Goal: Ask a question

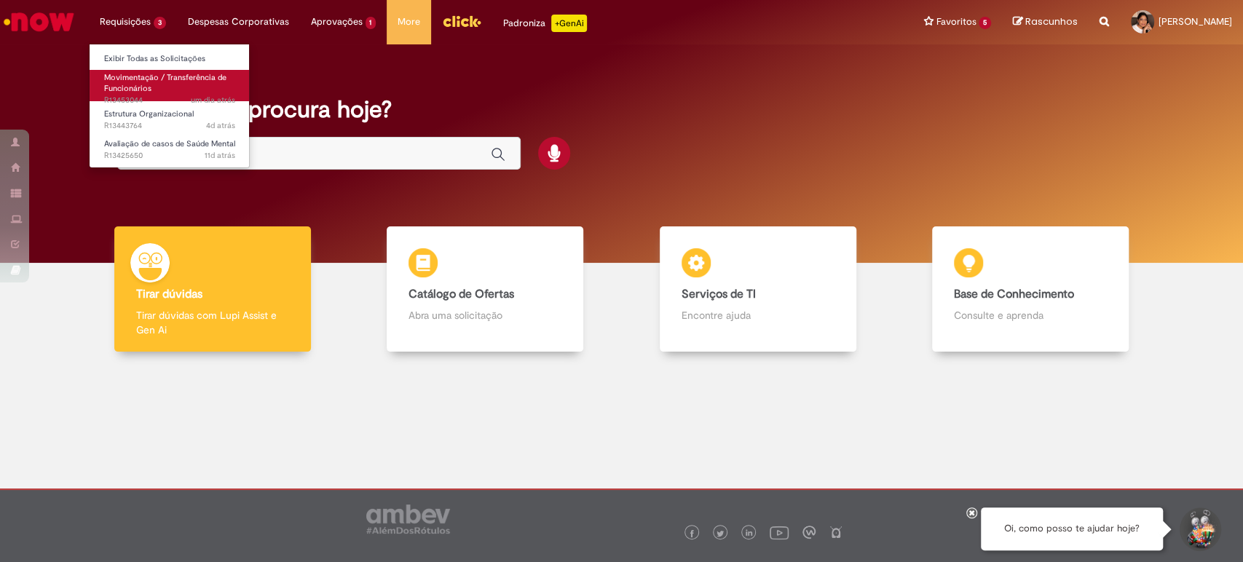
click at [122, 82] on span "Movimentação / Transferência de Funcionários" at bounding box center [165, 83] width 122 height 23
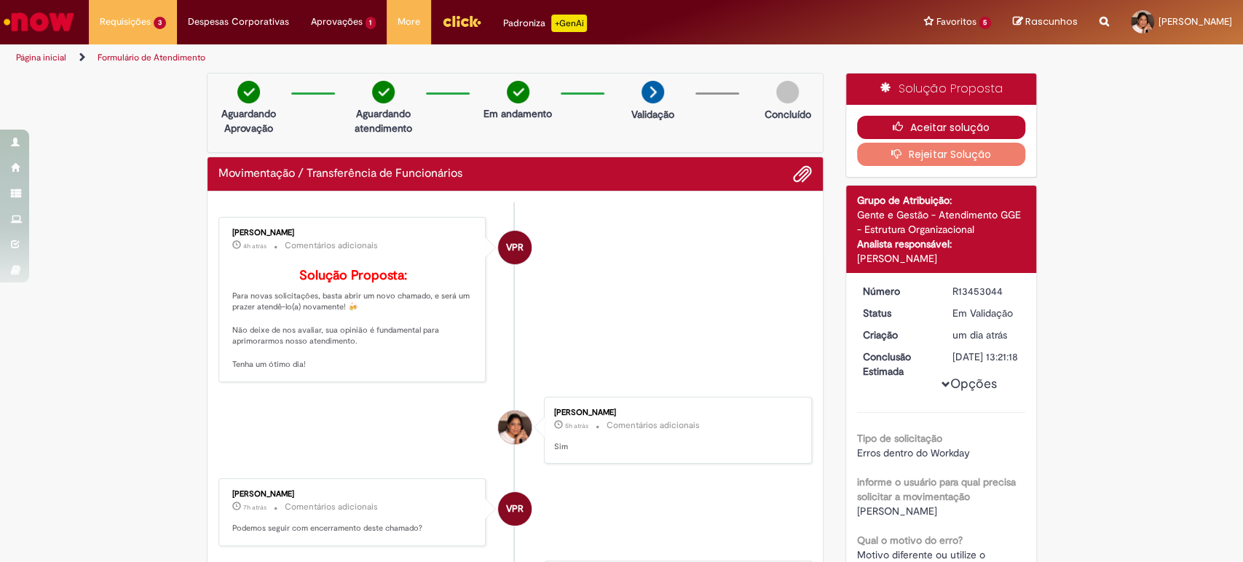
click at [908, 125] on button "Aceitar solução" at bounding box center [941, 127] width 168 height 23
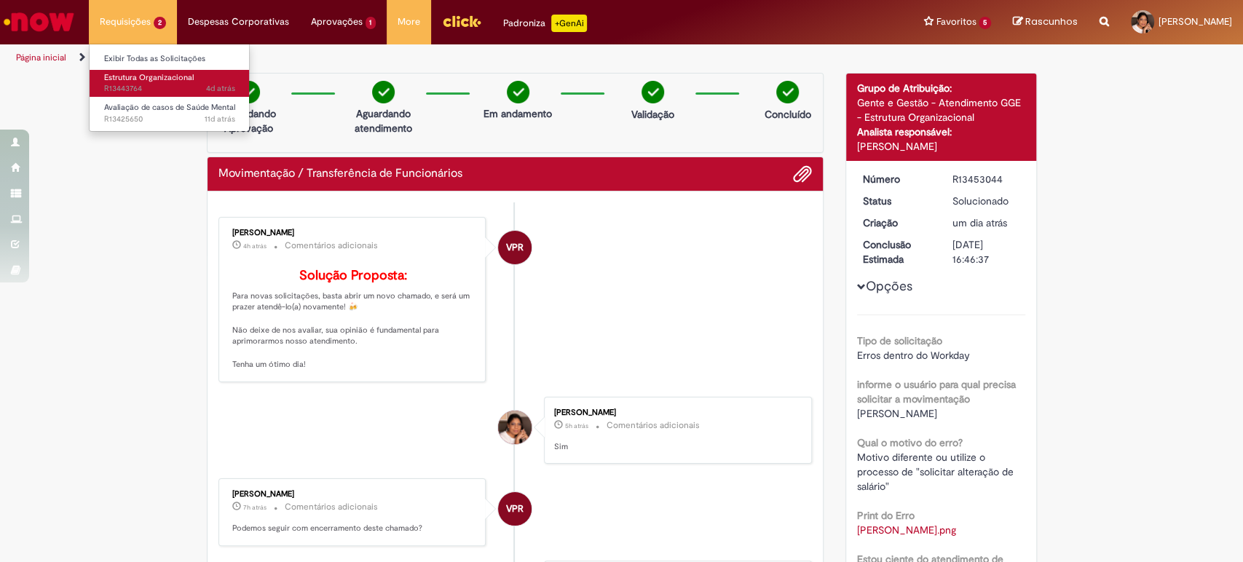
click at [132, 77] on span "Estrutura Organizacional" at bounding box center [149, 77] width 90 height 11
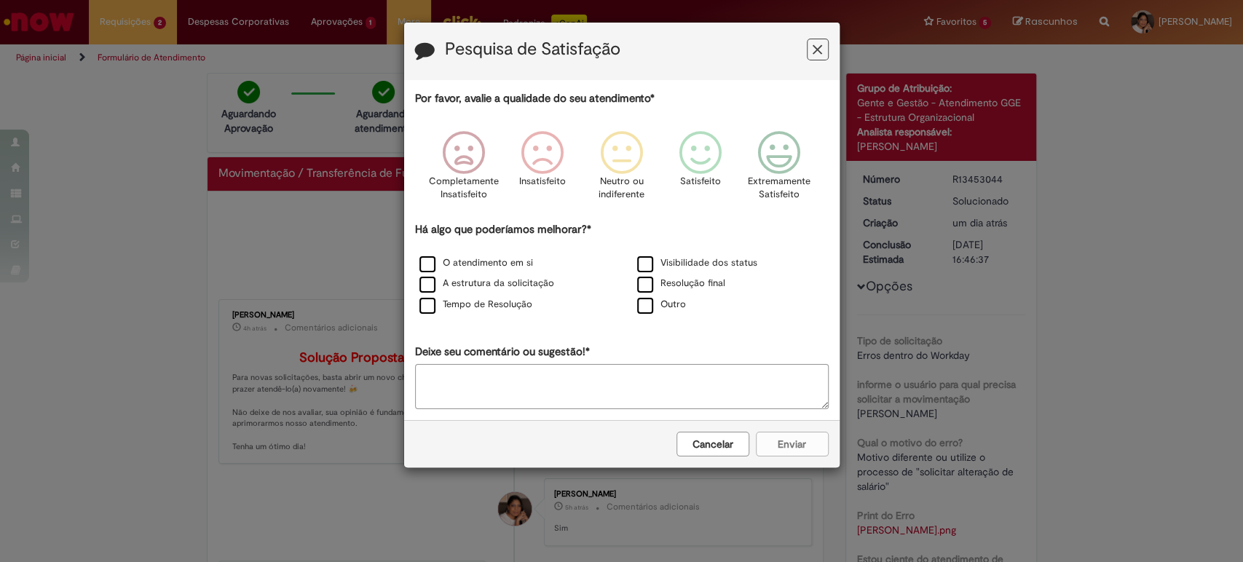
click at [809, 47] on button "Feedback" at bounding box center [818, 50] width 22 height 22
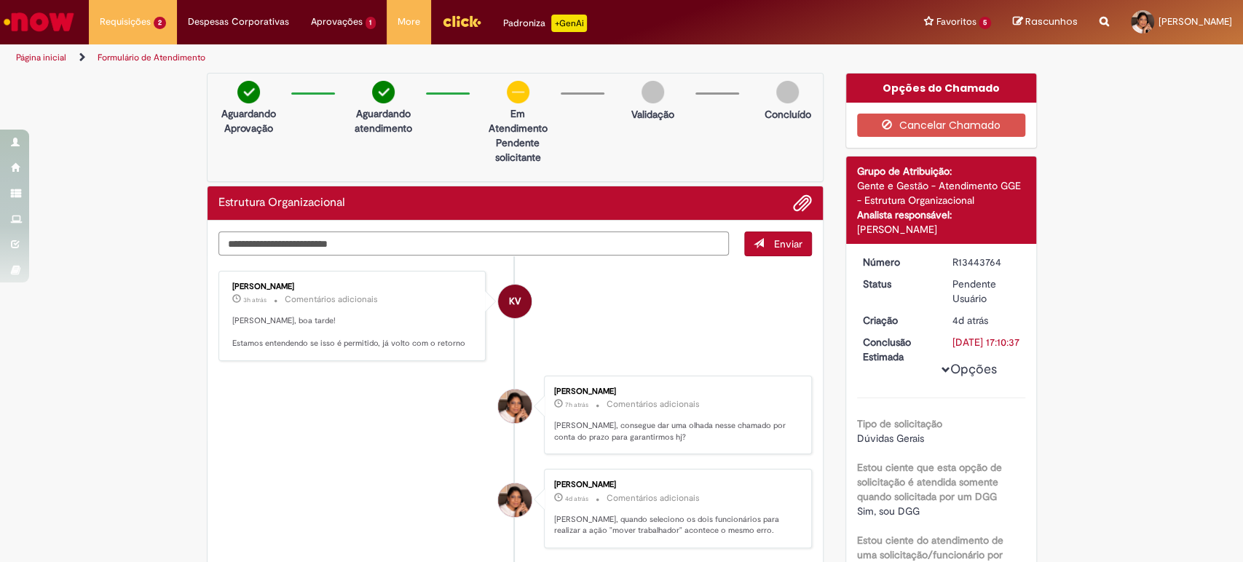
click at [355, 244] on textarea "Digite sua mensagem aqui..." at bounding box center [473, 243] width 511 height 25
type textarea "**********"
